Goal: Find specific page/section: Find specific page/section

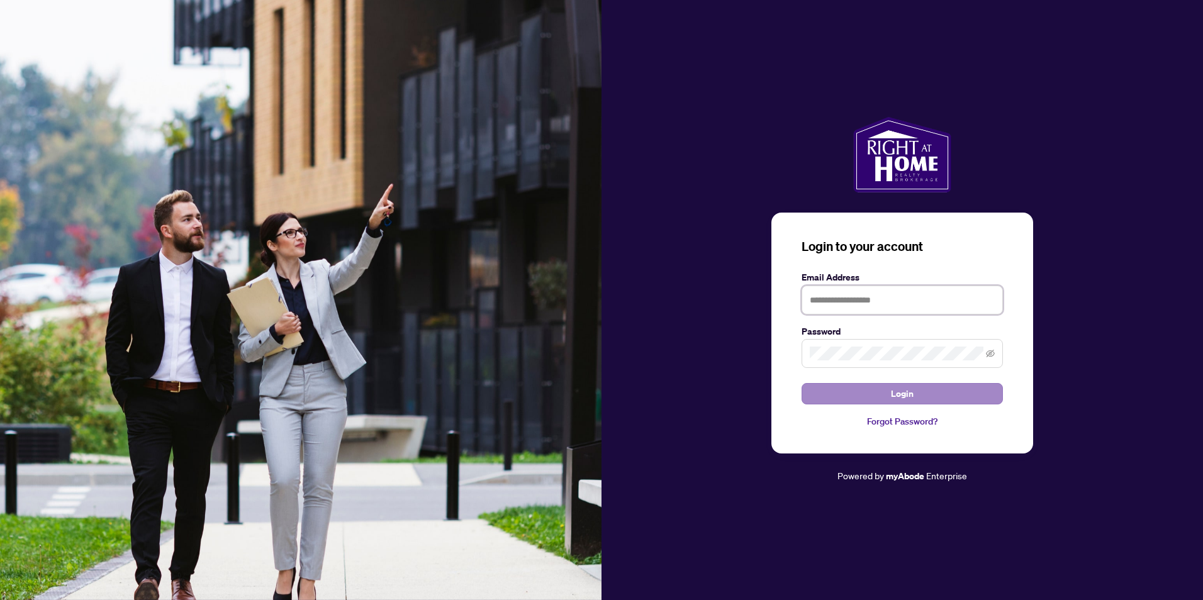
type input "**********"
click at [880, 387] on button "Login" at bounding box center [901, 393] width 201 height 21
